Goal: Find specific page/section: Find specific page/section

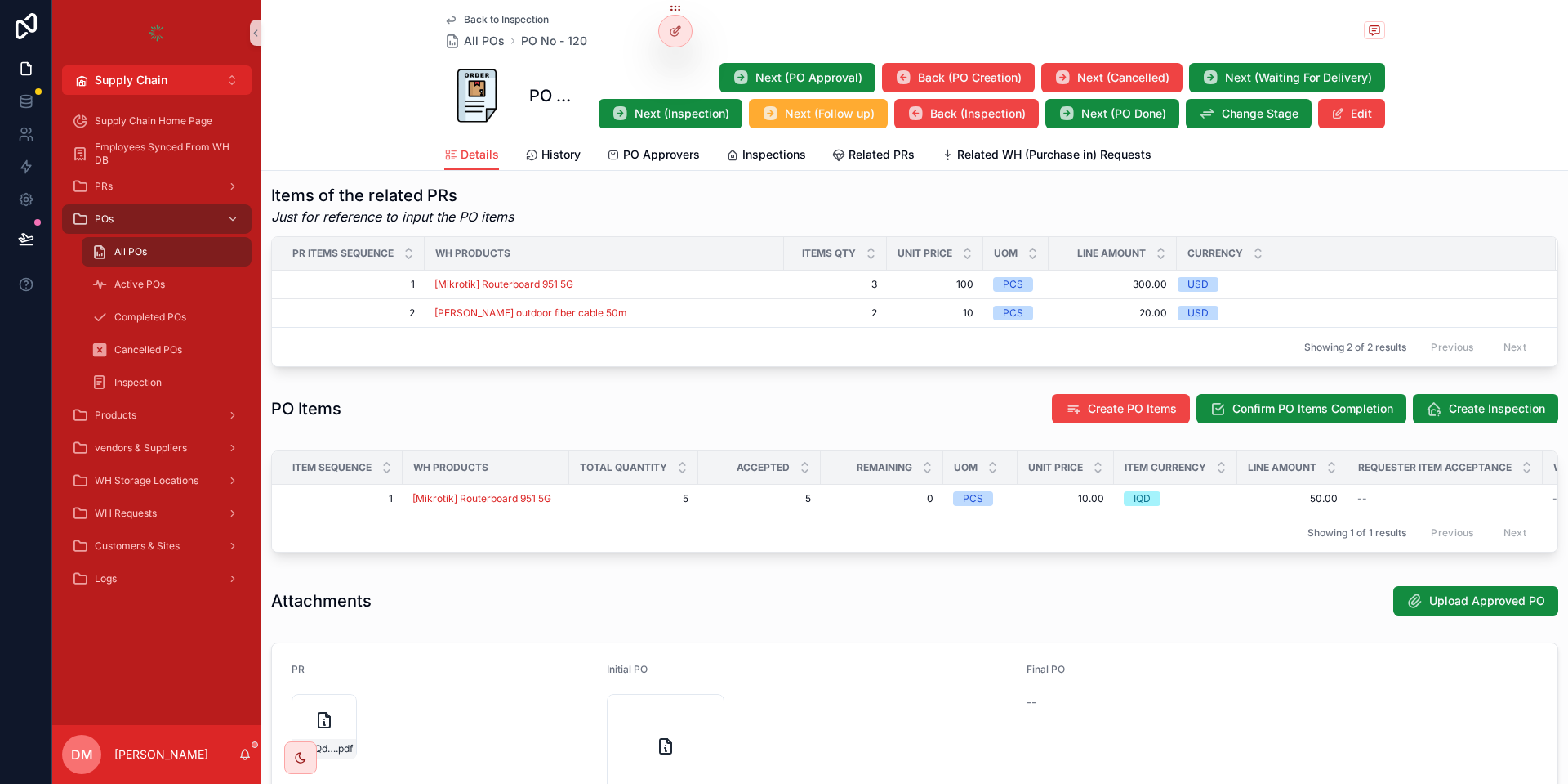
scroll to position [807, 0]
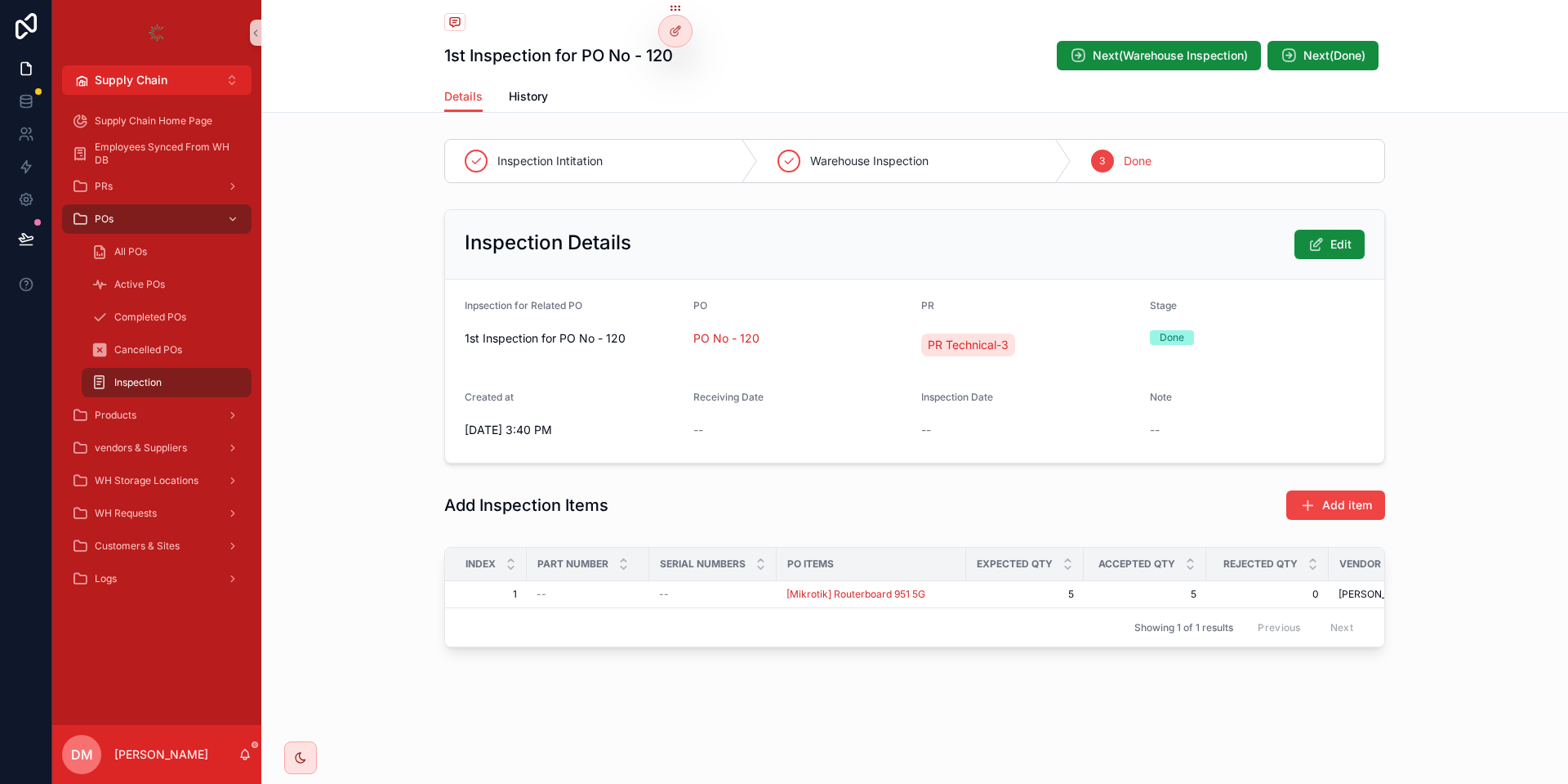
click at [132, 393] on div "Inspection" at bounding box center [166, 382] width 150 height 26
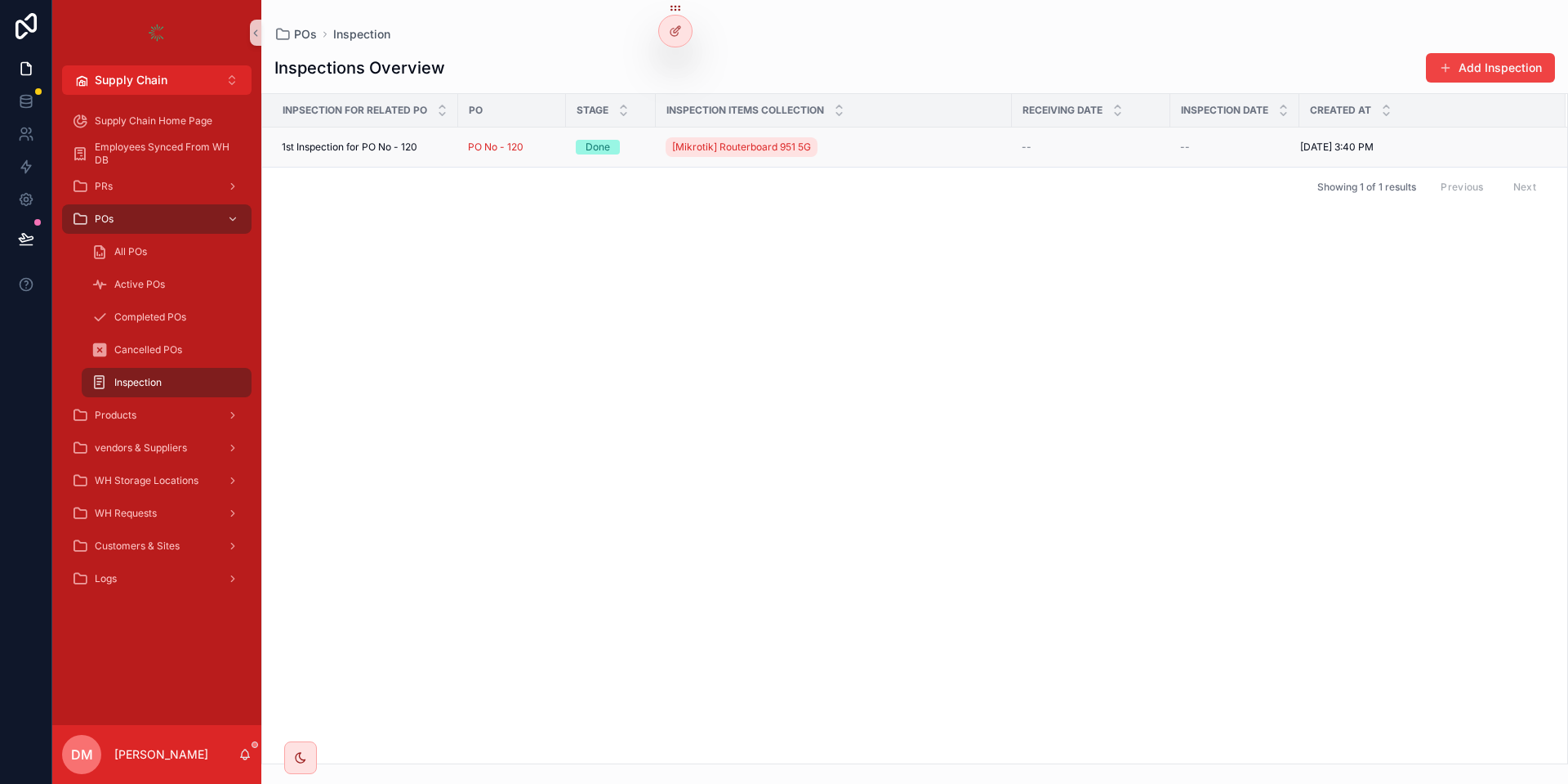
click at [407, 150] on span "1st Inspection for PO No - 120" at bounding box center [349, 147] width 135 height 13
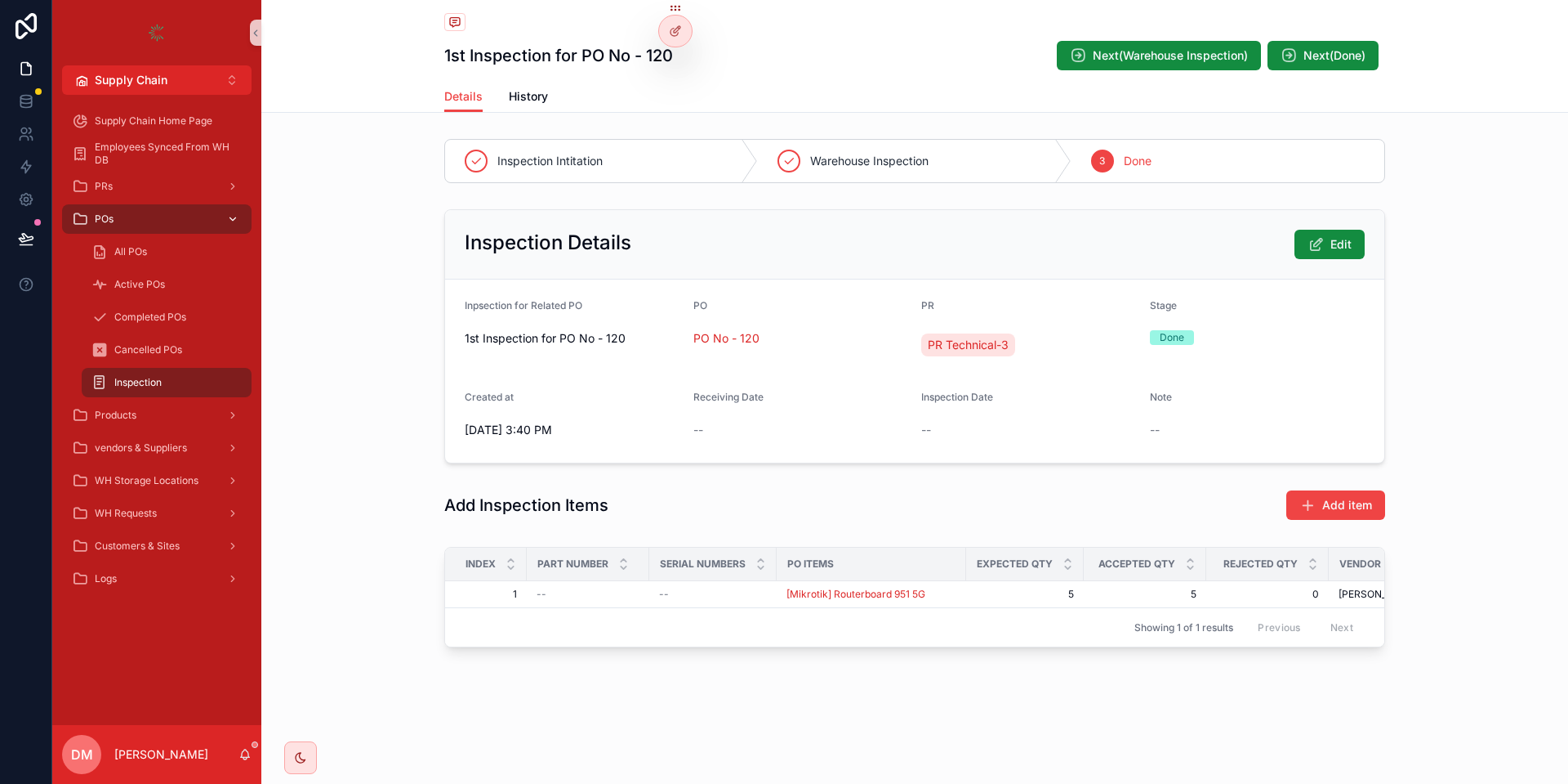
click at [108, 206] on link "POs" at bounding box center [156, 219] width 190 height 29
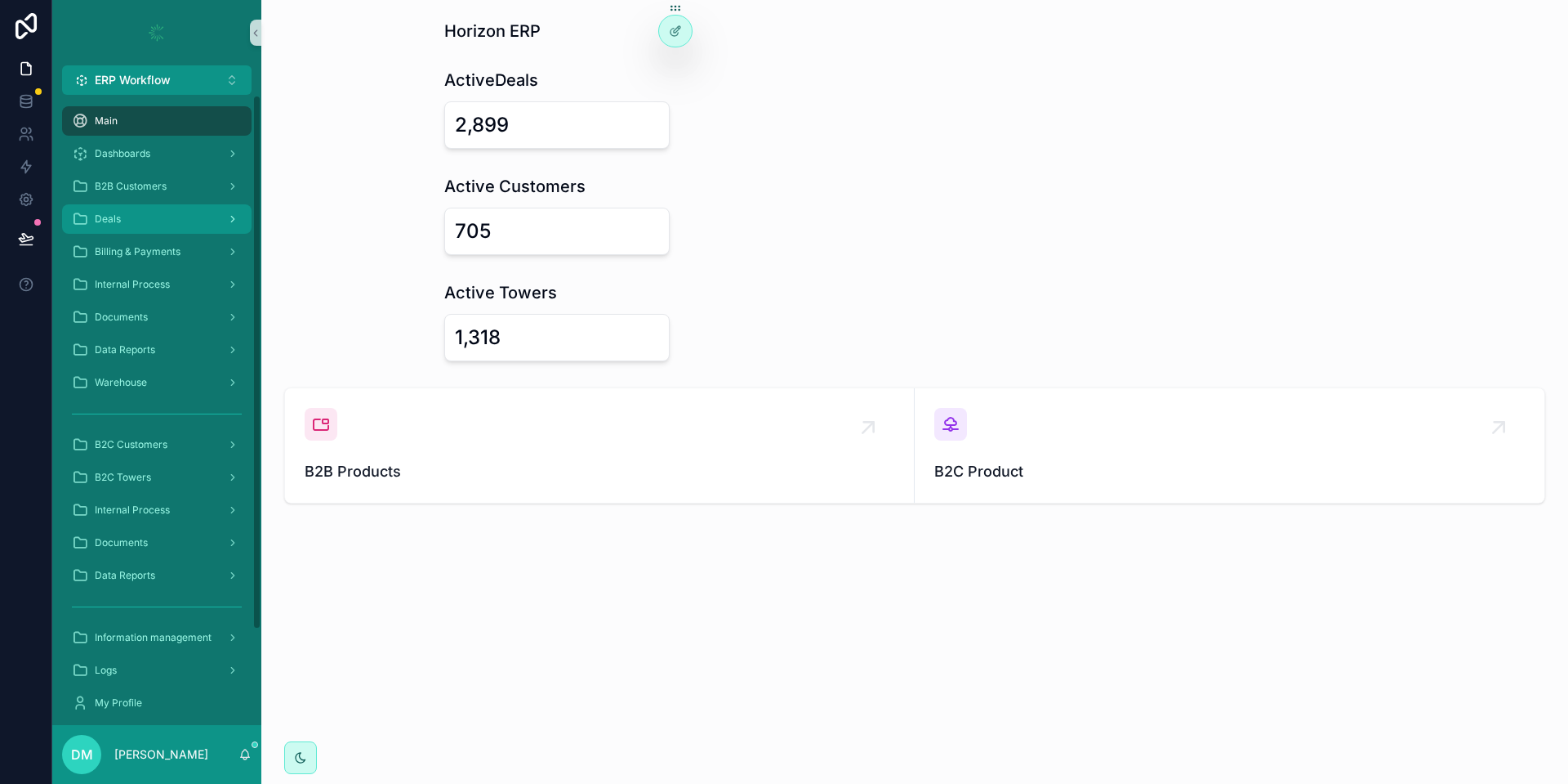
click at [137, 214] on div "Deals" at bounding box center [157, 219] width 170 height 26
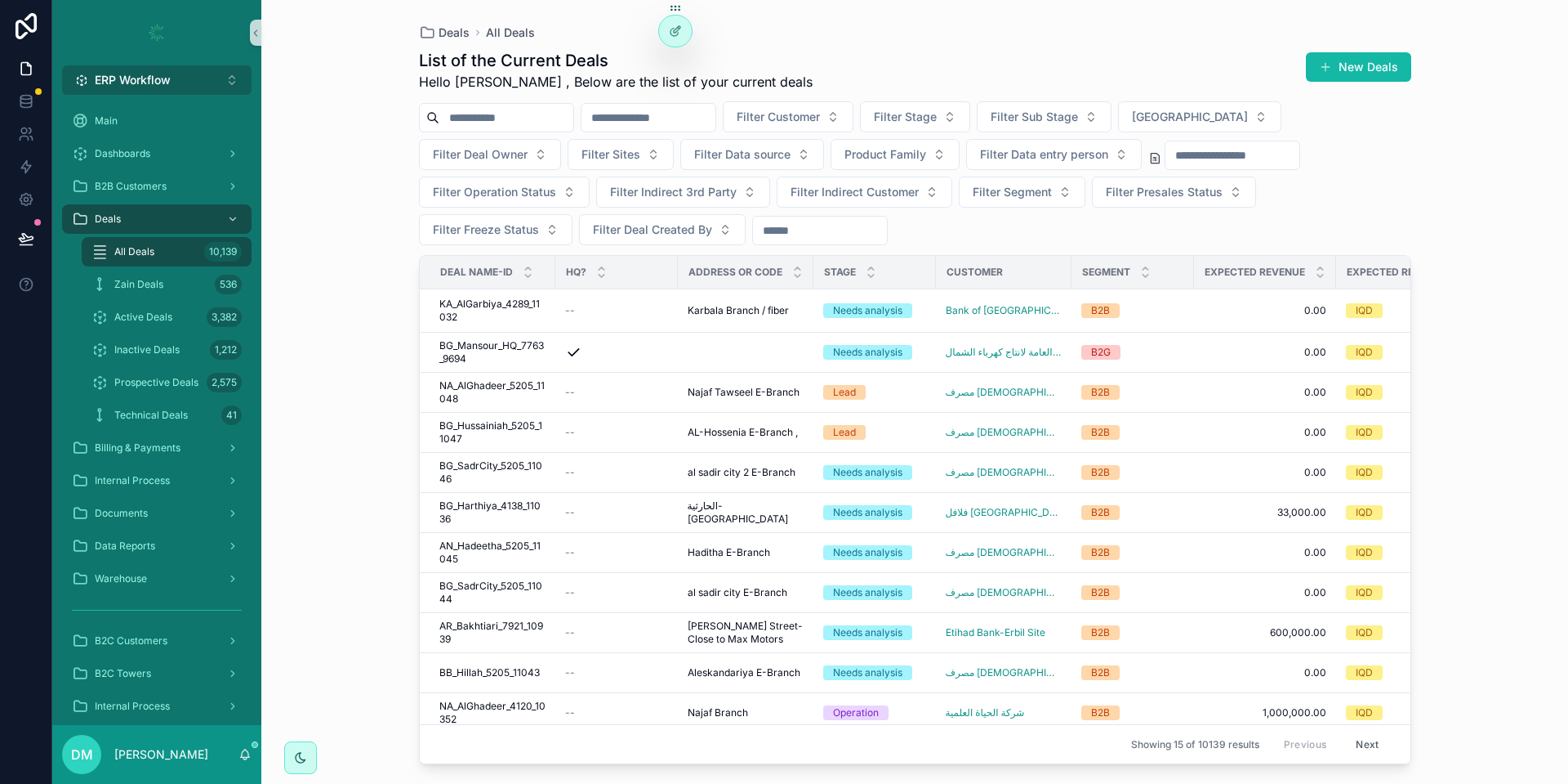
drag, startPoint x: 98, startPoint y: 71, endPoint x: 94, endPoint y: 89, distance: 18.4
click at [99, 71] on button "ERP Workflow Alt 1" at bounding box center [156, 79] width 190 height 29
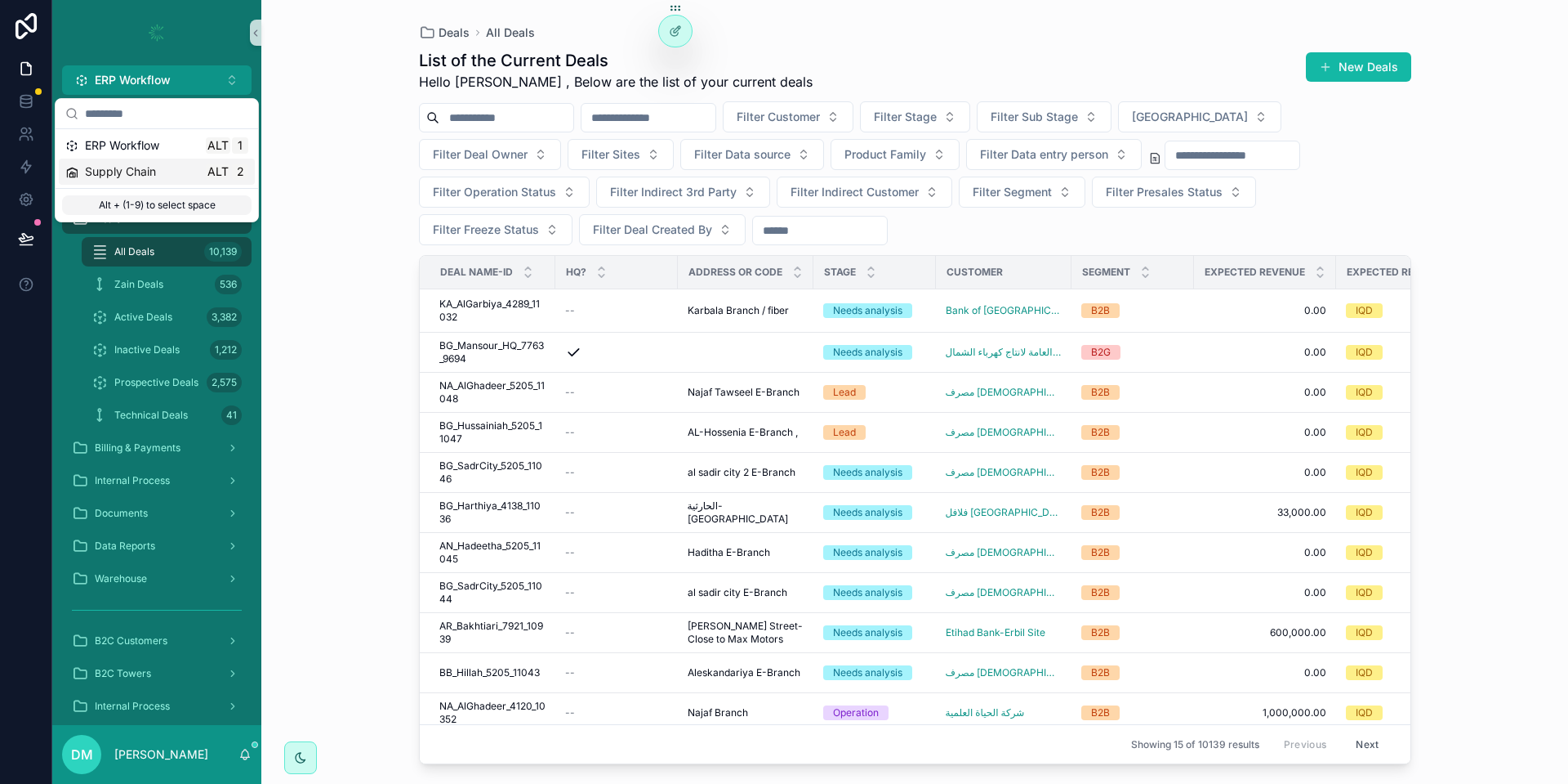
click at [103, 165] on span "Supply Chain" at bounding box center [120, 171] width 71 height 16
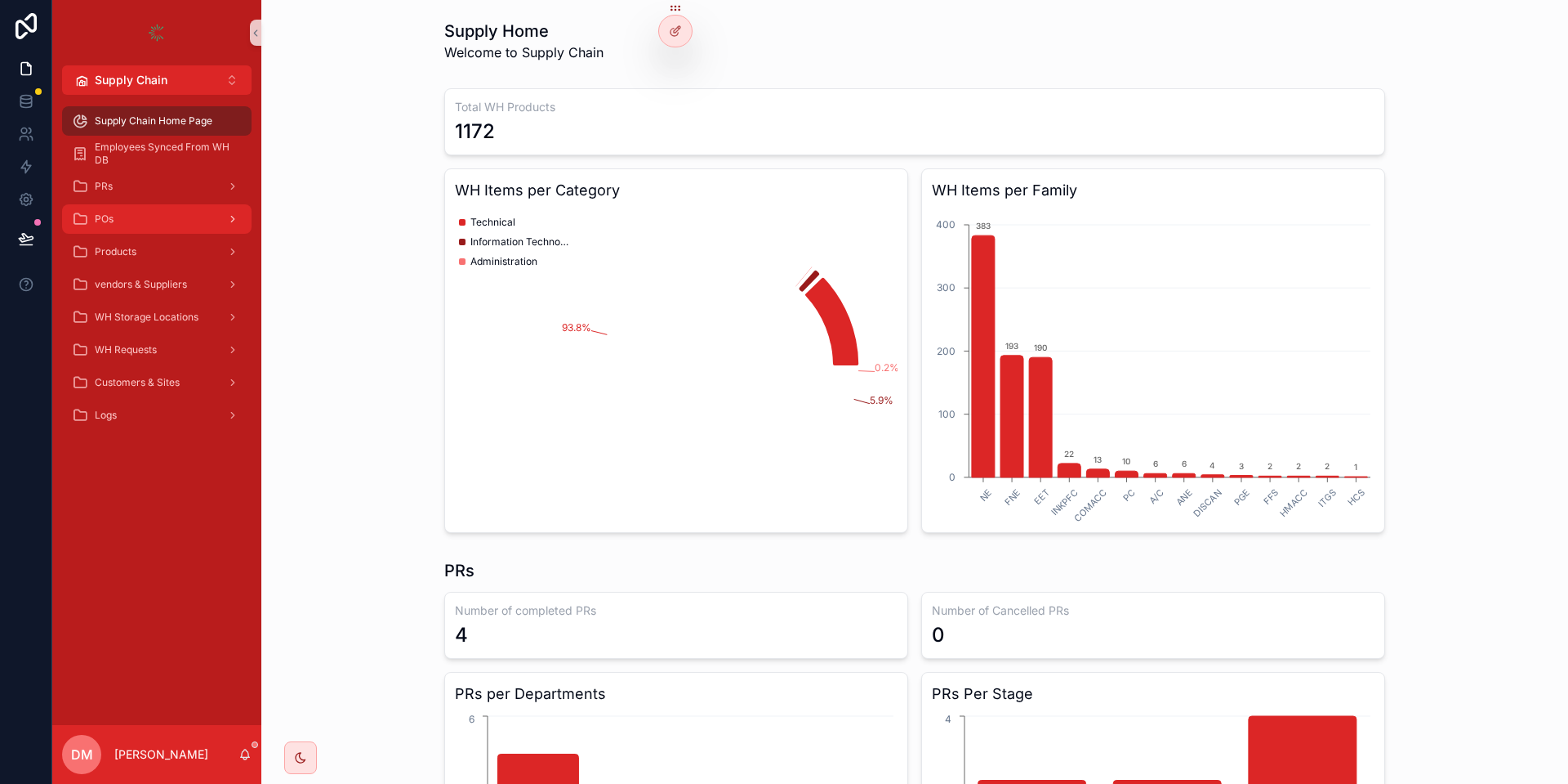
click at [152, 225] on div "POs" at bounding box center [157, 219] width 170 height 26
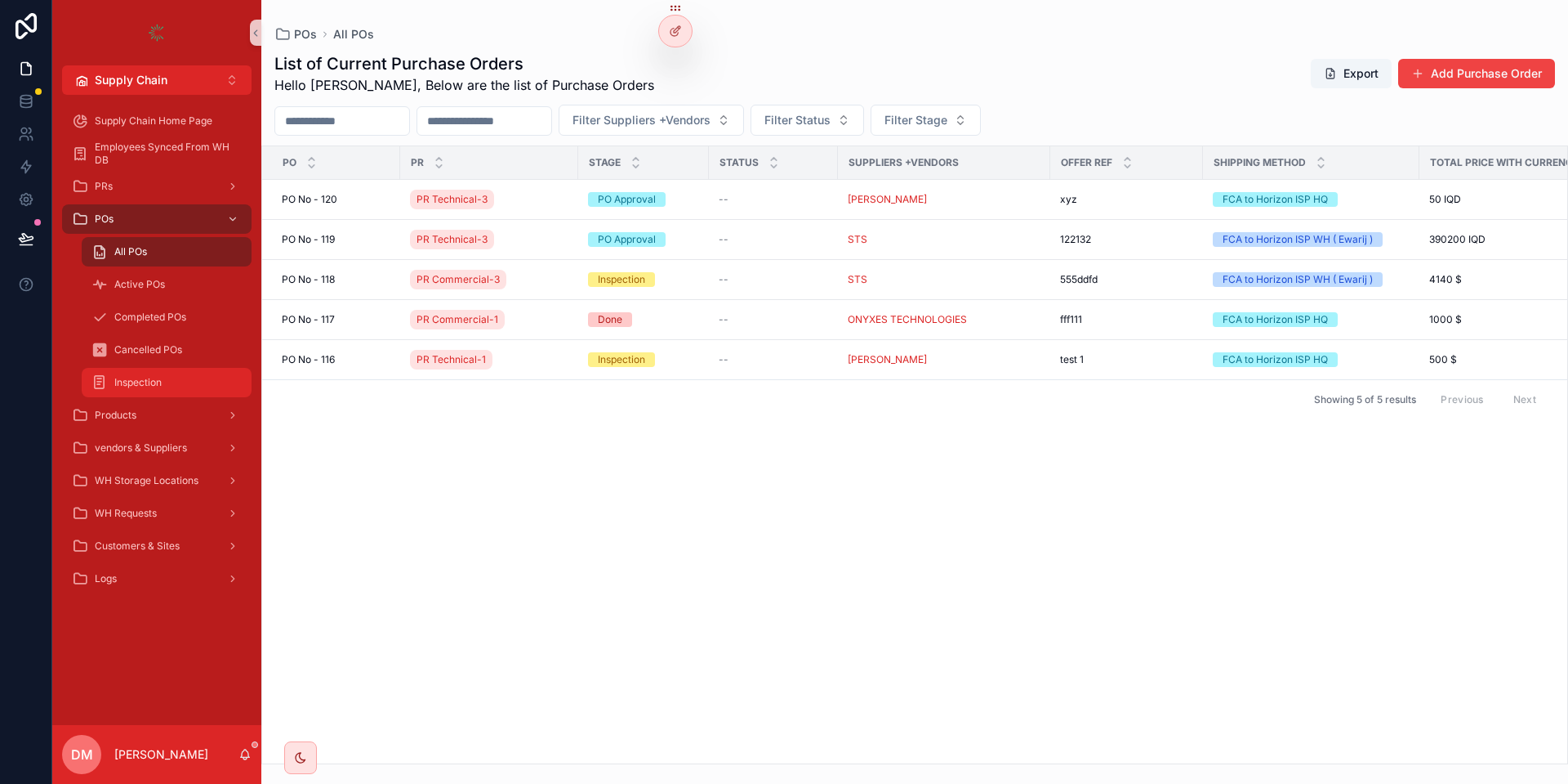
click at [127, 385] on span "Inspection" at bounding box center [137, 382] width 48 height 13
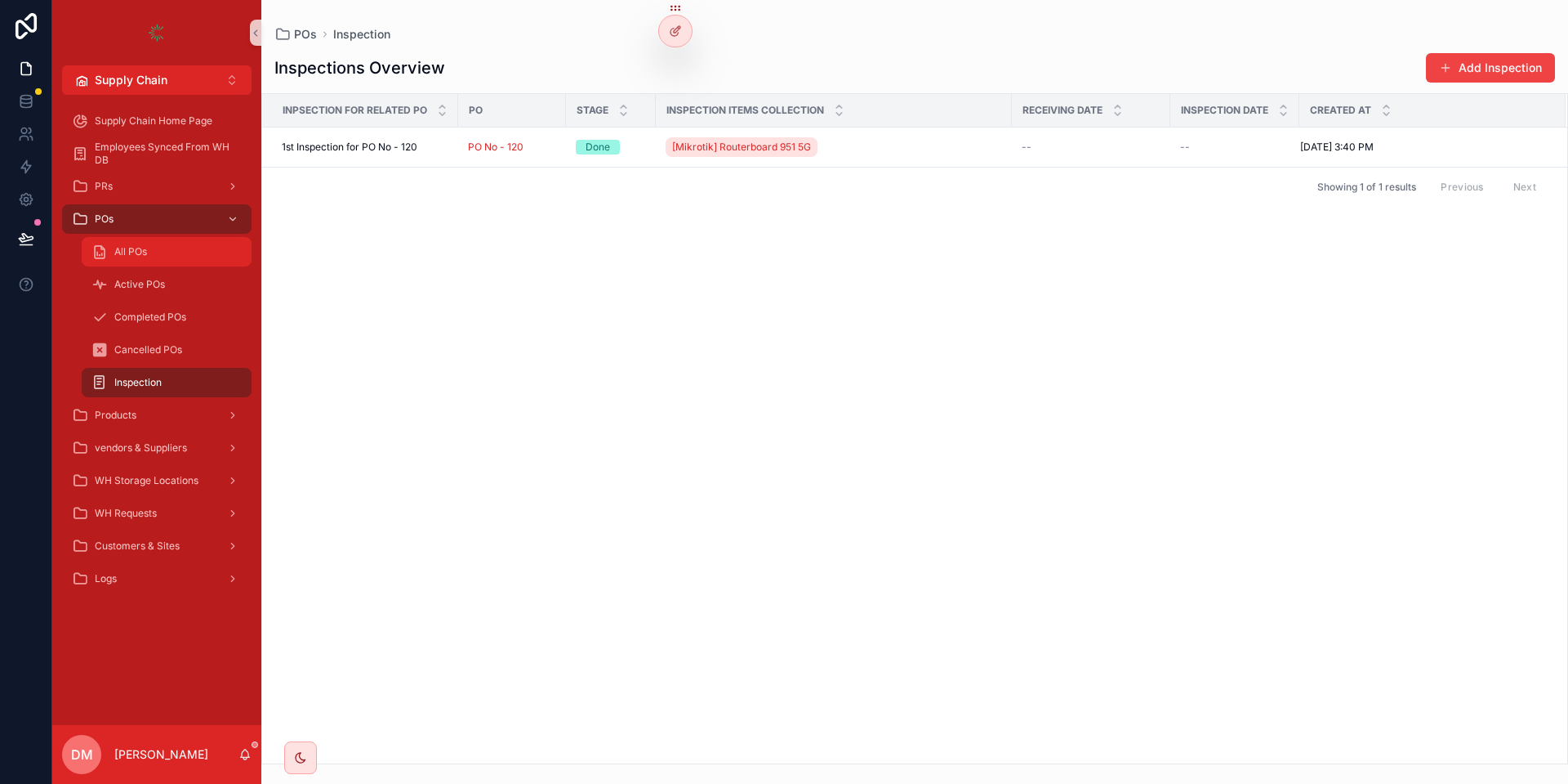
click at [160, 239] on div "All POs" at bounding box center [166, 251] width 150 height 26
